Goal: Task Accomplishment & Management: Use online tool/utility

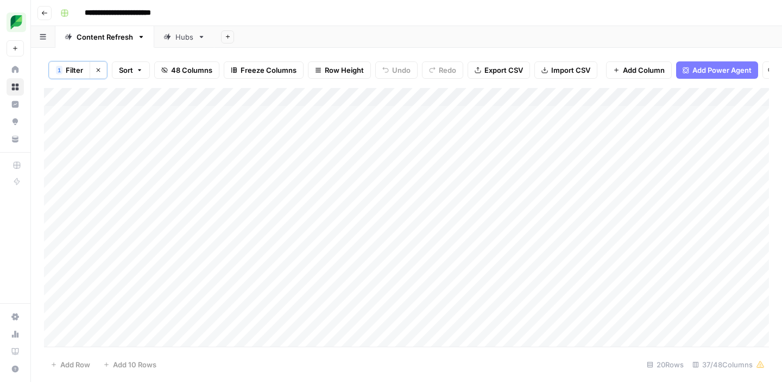
click at [98, 73] on icon "button" at bounding box center [98, 70] width 7 height 7
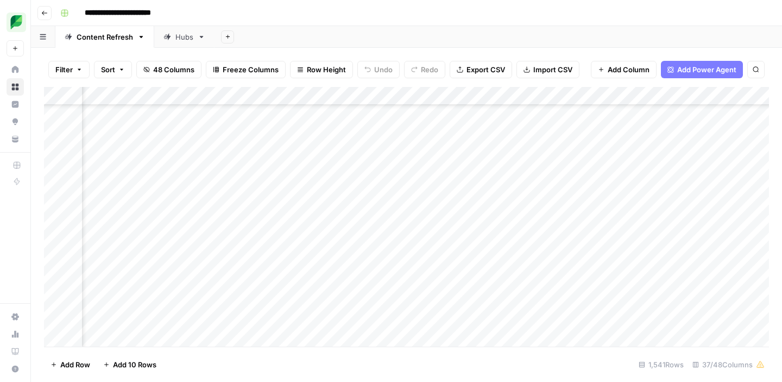
scroll to position [3064, 695]
click at [753, 68] on icon "button" at bounding box center [756, 69] width 7 height 7
click at [756, 70] on icon "button" at bounding box center [756, 69] width 7 height 7
type input "**********"
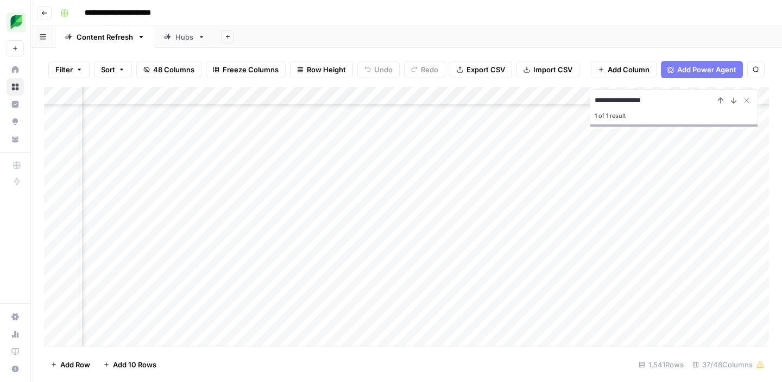
click at [365, 247] on div "Add Column" at bounding box center [406, 217] width 725 height 260
click at [365, 247] on body "**********" at bounding box center [391, 191] width 782 height 382
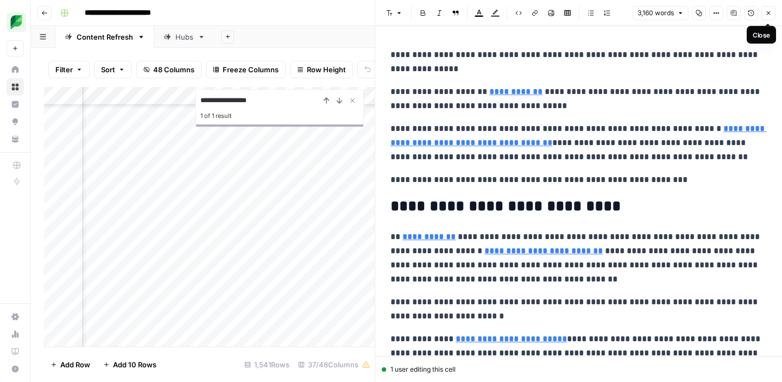
click at [773, 15] on button "Close" at bounding box center [769, 13] width 14 height 14
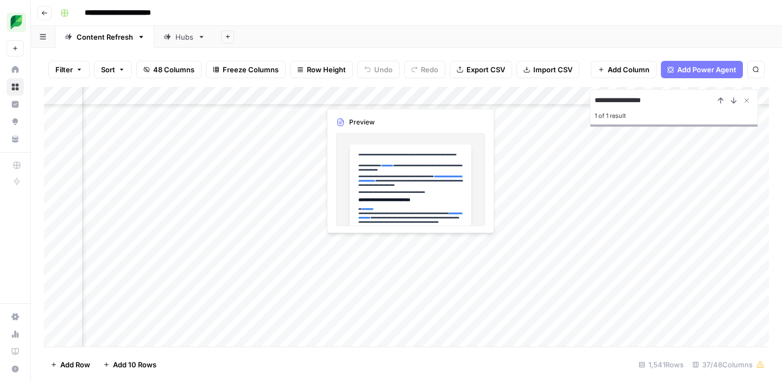
click at [362, 245] on div "Add Column" at bounding box center [406, 217] width 725 height 260
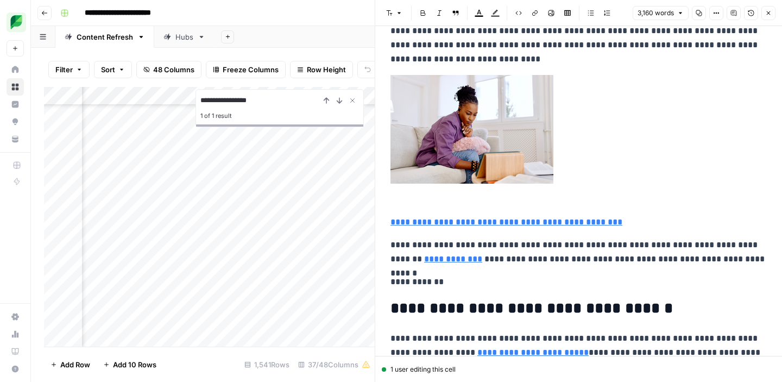
scroll to position [265, 0]
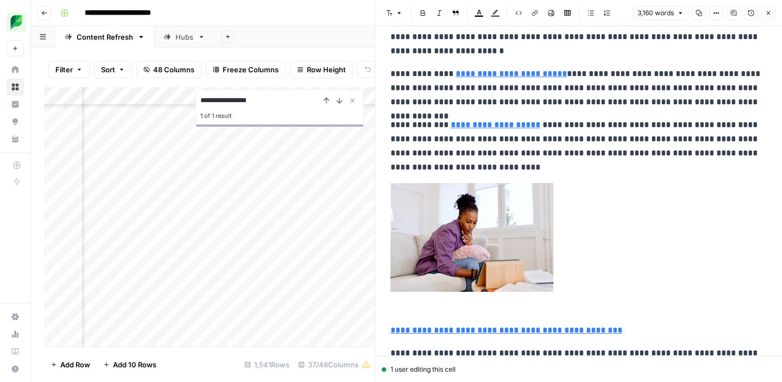
click at [717, 11] on icon "button" at bounding box center [716, 13] width 7 height 7
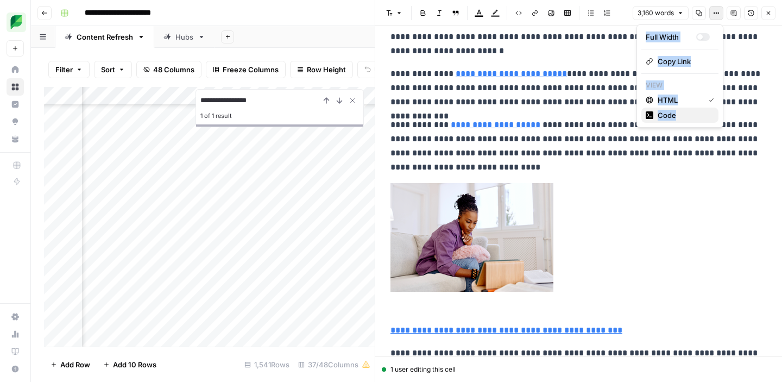
click at [674, 114] on span "Code" at bounding box center [684, 115] width 52 height 11
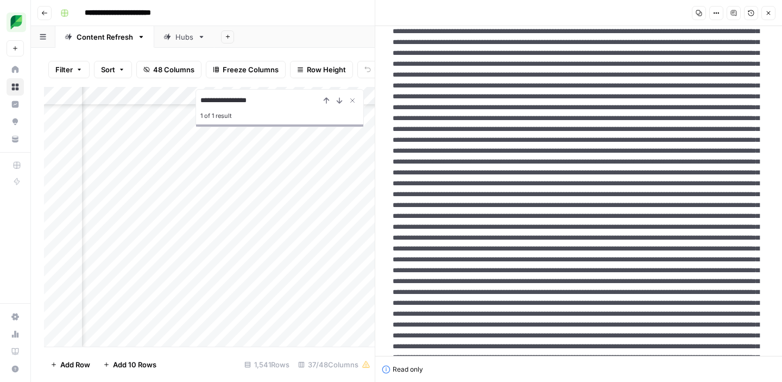
scroll to position [0, 0]
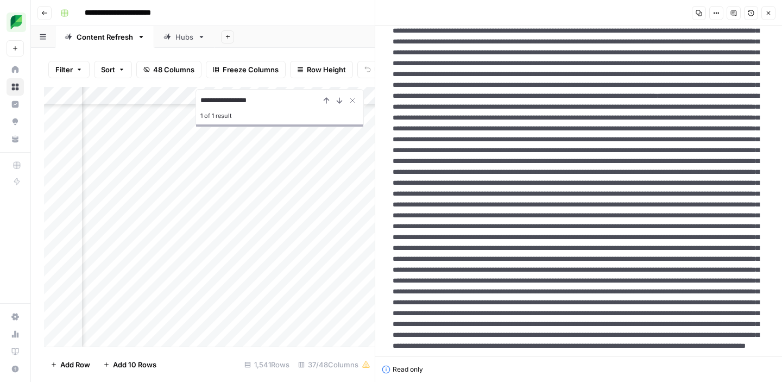
scroll to position [2599, 0]
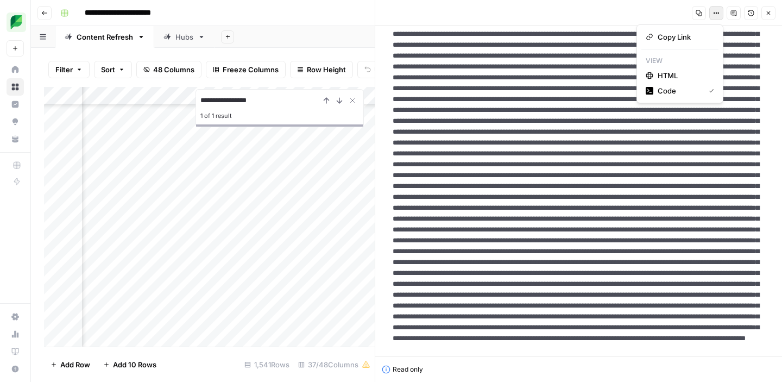
click at [717, 14] on icon "button" at bounding box center [716, 13] width 7 height 7
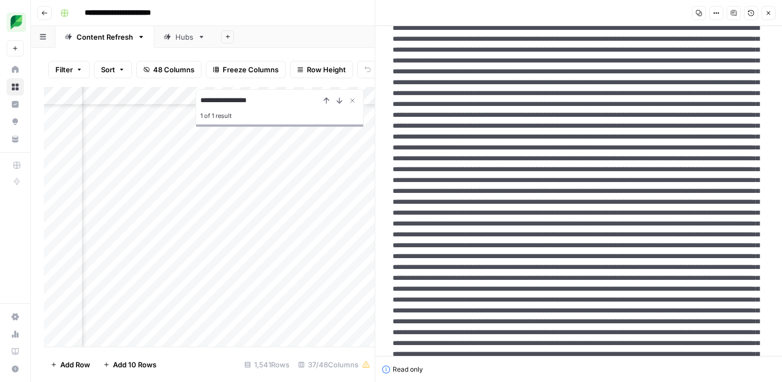
click at [699, 15] on icon "button" at bounding box center [699, 13] width 7 height 7
click at [772, 13] on span "Close" at bounding box center [772, 13] width 1 height 1
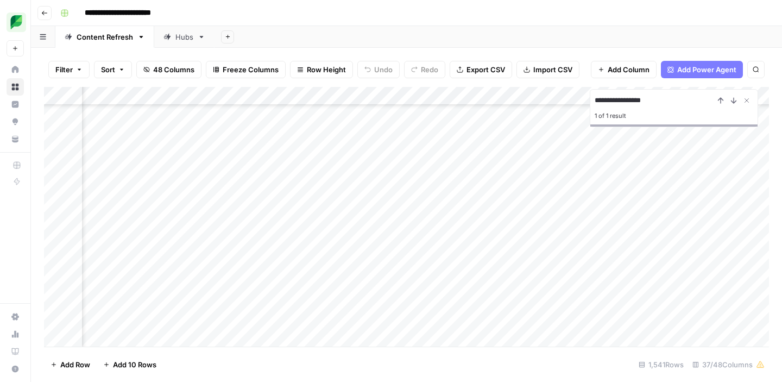
scroll to position [331, 1678]
click at [726, 246] on div "Add Column" at bounding box center [406, 217] width 725 height 260
